Goal: Task Accomplishment & Management: Use online tool/utility

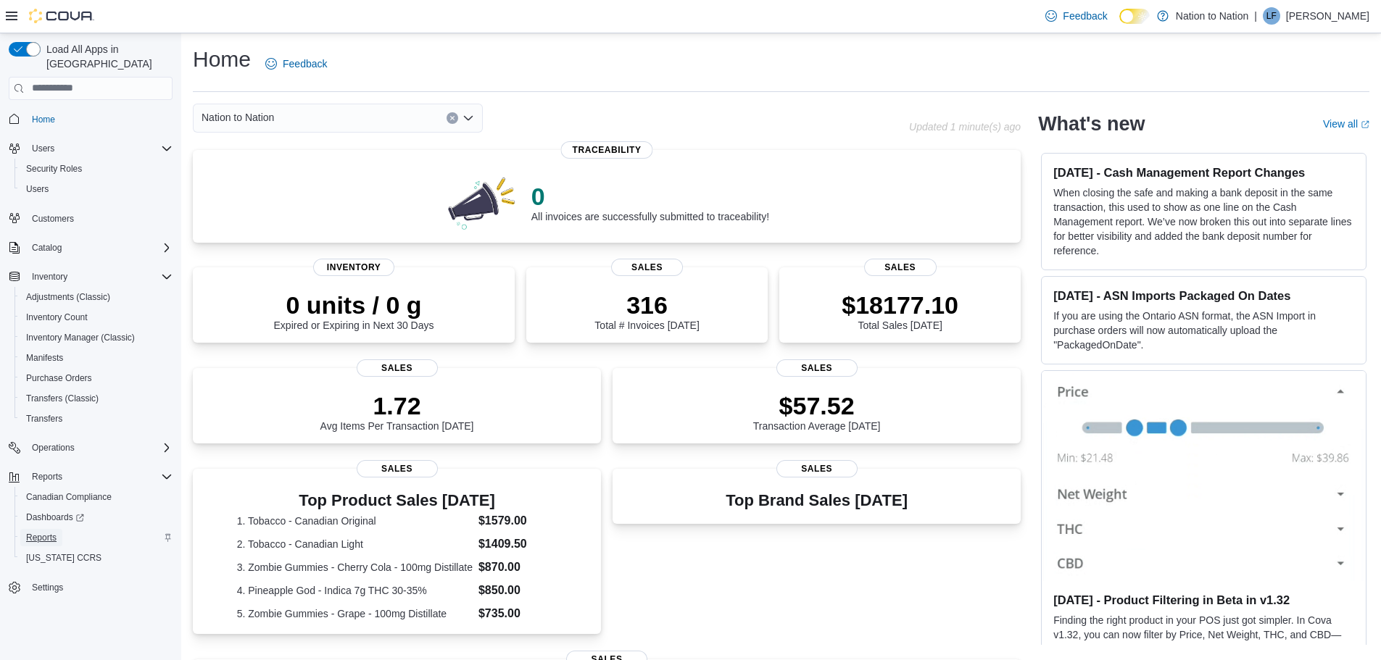
click at [36, 532] on span "Reports" at bounding box center [41, 538] width 30 height 12
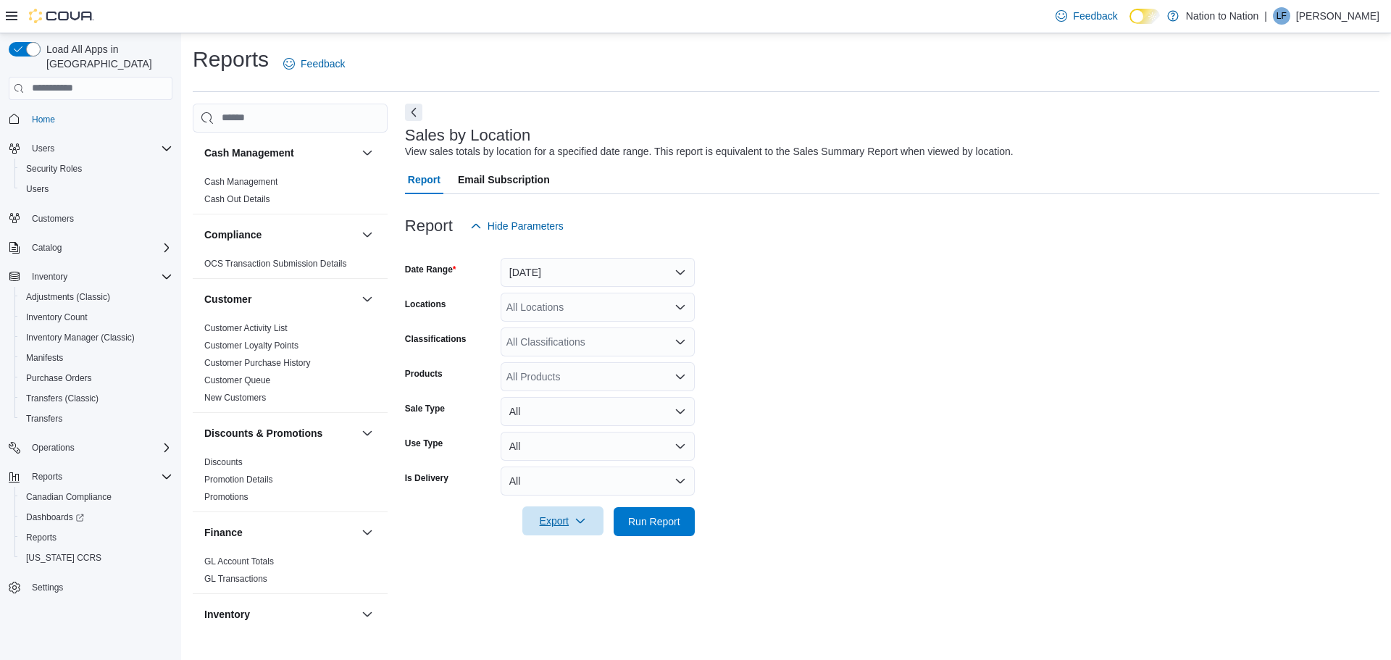
click at [557, 522] on span "Export" at bounding box center [563, 521] width 64 height 29
click at [564, 554] on span "Export to Excel" at bounding box center [565, 551] width 65 height 12
